Goal: Task Accomplishment & Management: Manage account settings

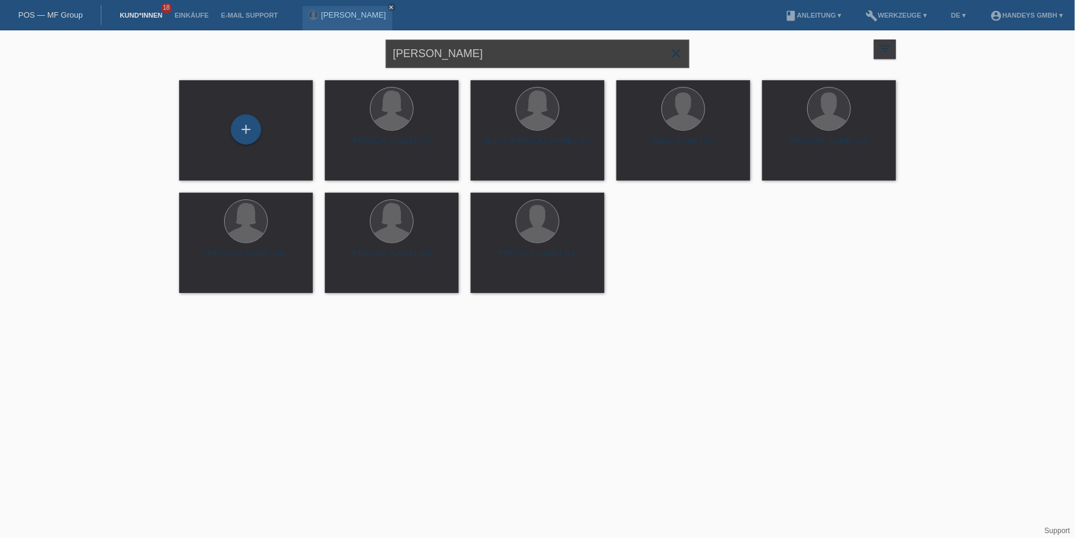
drag, startPoint x: 478, startPoint y: 49, endPoint x: 295, endPoint y: 46, distance: 182.3
click at [293, 47] on div "[PERSON_NAME] close filter_list view_module Alle Kund*innen anzeigen star Marki…" at bounding box center [537, 52] width 729 height 44
type input "fisnik"
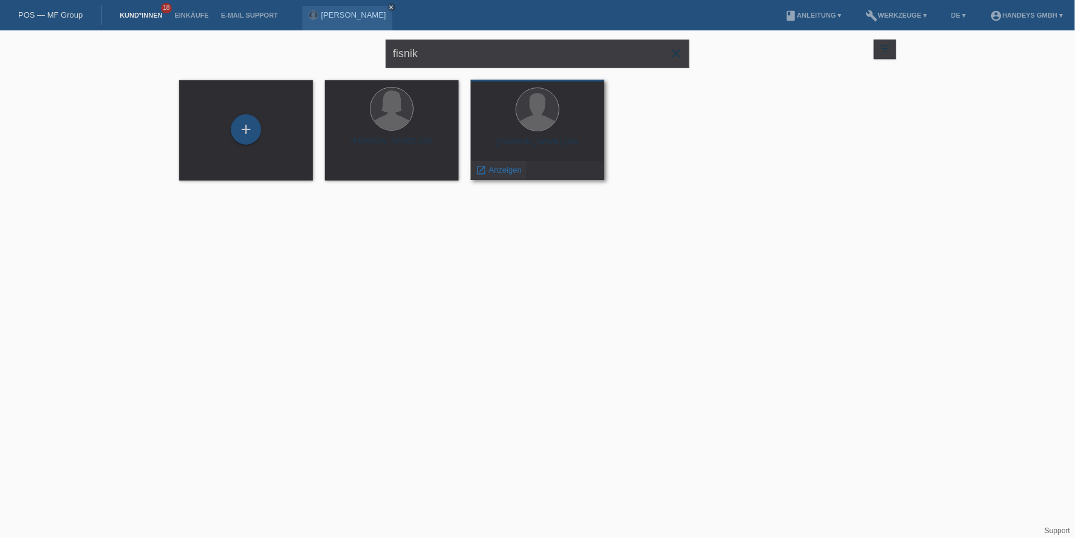
click at [490, 173] on span "Anzeigen" at bounding box center [505, 169] width 33 height 9
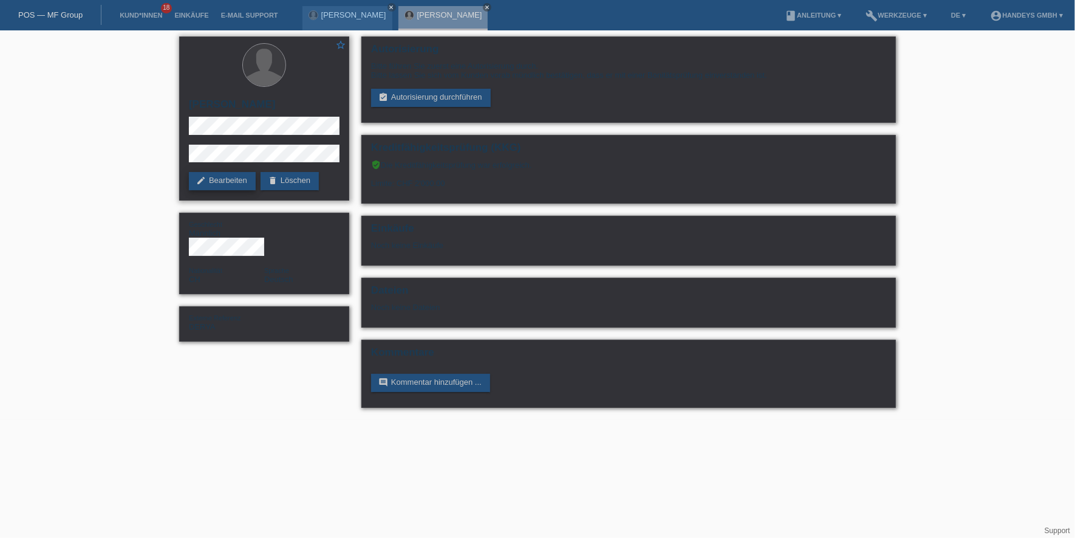
click at [207, 187] on link "edit Bearbeiten" at bounding box center [222, 181] width 67 height 18
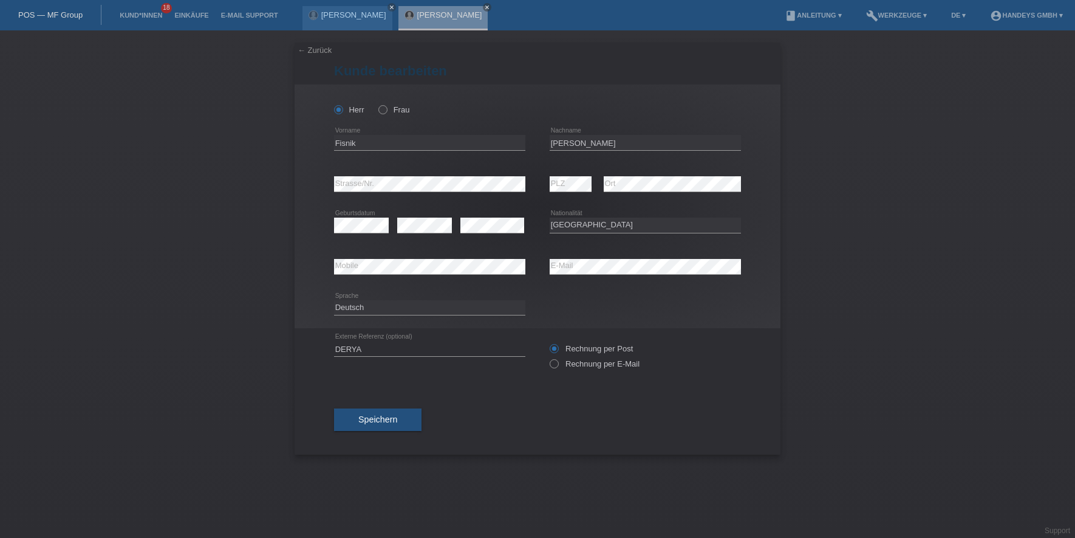
select select "CH"
click at [347, 142] on input "Fisnik" at bounding box center [429, 142] width 191 height 15
click at [561, 142] on input "[PERSON_NAME]" at bounding box center [645, 142] width 191 height 15
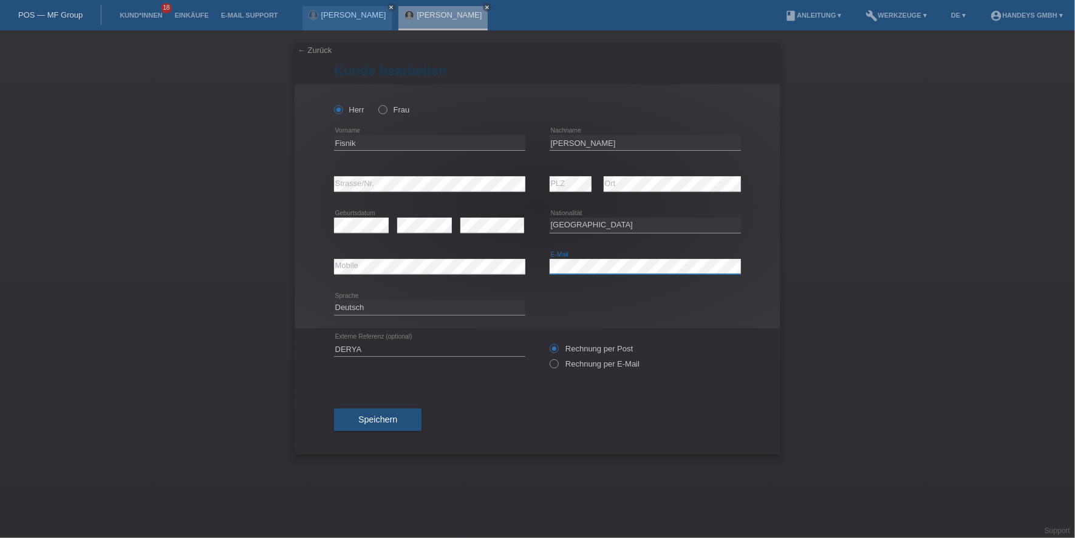
click at [513, 266] on div "error Mobile error E-Mail" at bounding box center [537, 266] width 407 height 41
click at [576, 139] on input "[PERSON_NAME]" at bounding box center [645, 142] width 191 height 15
click at [346, 140] on input "Fisnik" at bounding box center [429, 142] width 191 height 15
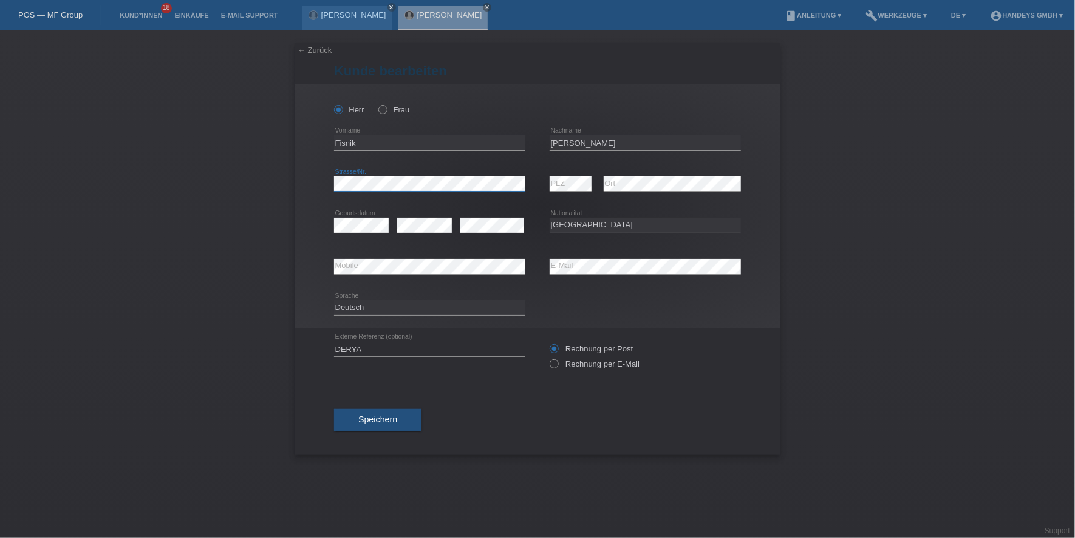
click at [287, 180] on div "← Zurück Kunde bearbeiten Herr Frau Fisnik error Vorname error" at bounding box center [537, 283] width 1075 height 507
click at [315, 265] on div "Herr Frau Fisnik error Vorname C" at bounding box center [538, 206] width 486 height 244
click at [486, 264] on div "error Mobile error E-Mail" at bounding box center [537, 266] width 407 height 41
